Goal: Task Accomplishment & Management: Manage account settings

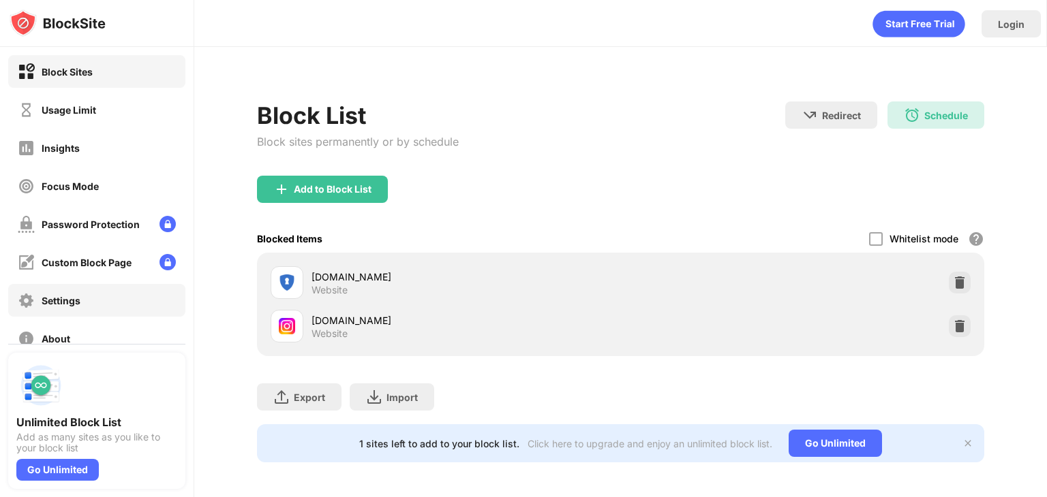
scroll to position [68, 0]
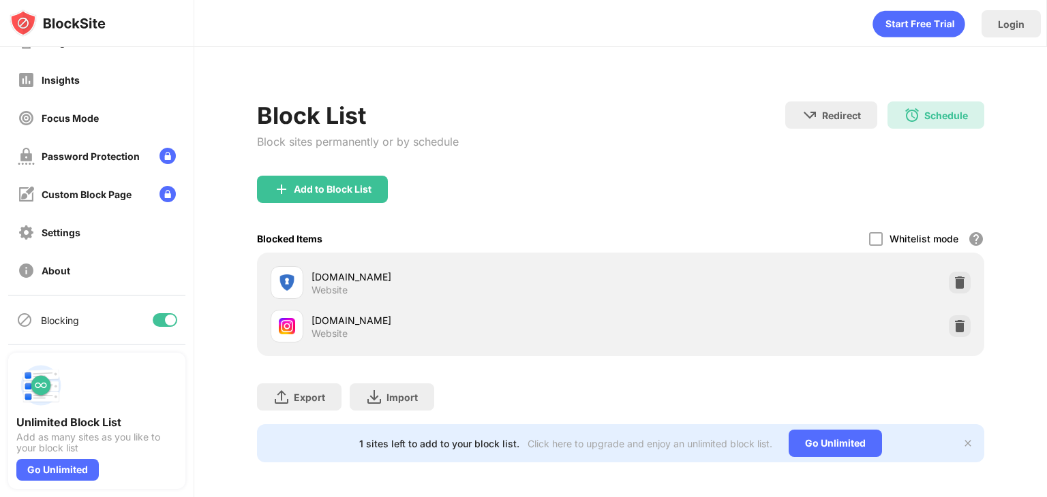
click at [165, 319] on div at bounding box center [170, 320] width 11 height 11
click at [153, 325] on div at bounding box center [165, 320] width 25 height 14
